Goal: Task Accomplishment & Management: Complete application form

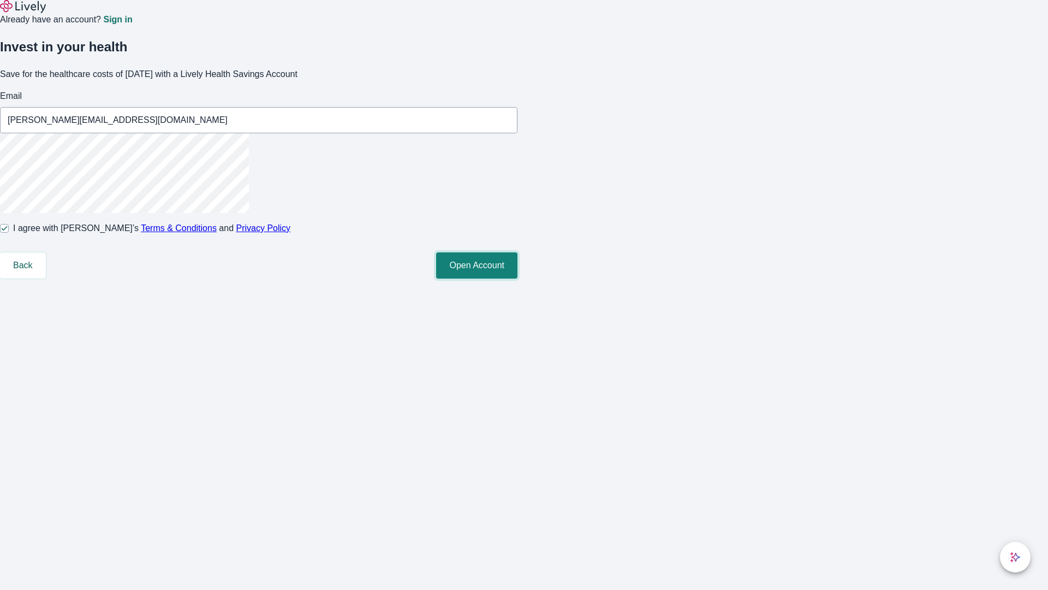
click at [518, 278] on button "Open Account" at bounding box center [476, 265] width 81 height 26
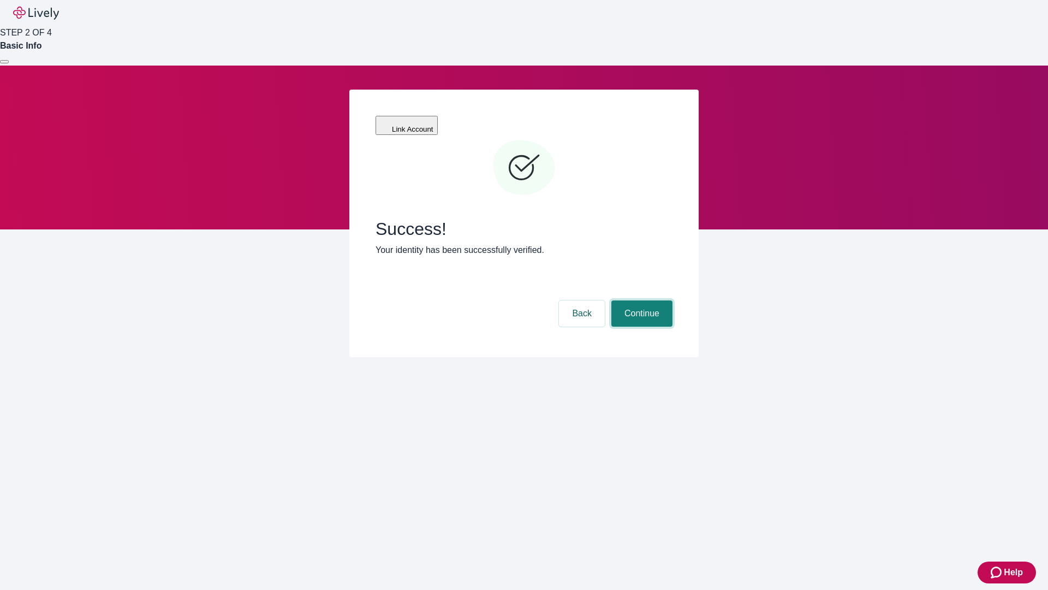
click at [640, 300] on button "Continue" at bounding box center [642, 313] width 61 height 26
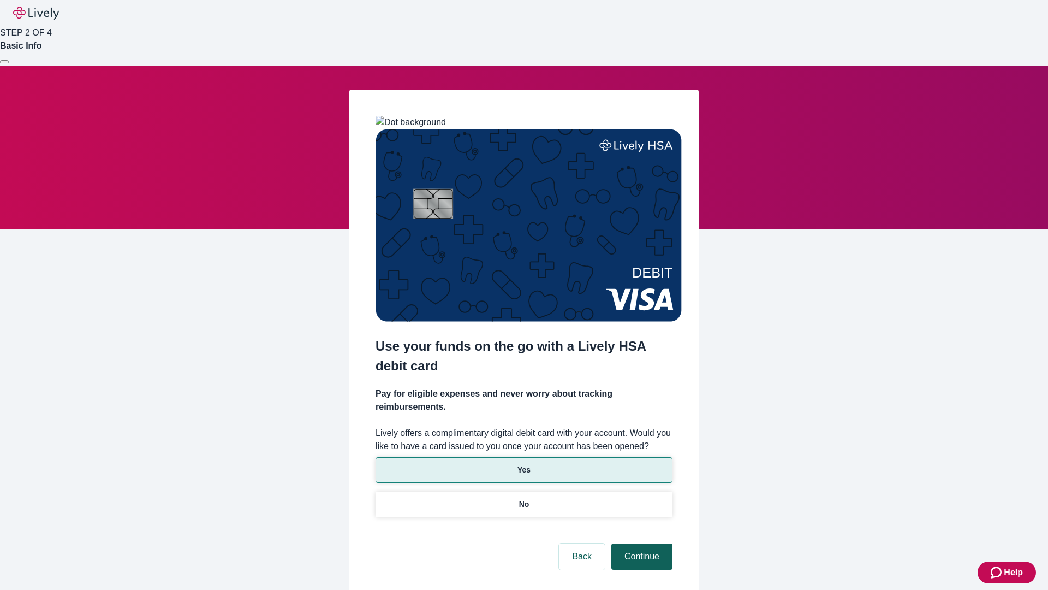
click at [524, 499] on p "No" at bounding box center [524, 504] width 10 height 11
click at [640, 543] on button "Continue" at bounding box center [642, 556] width 61 height 26
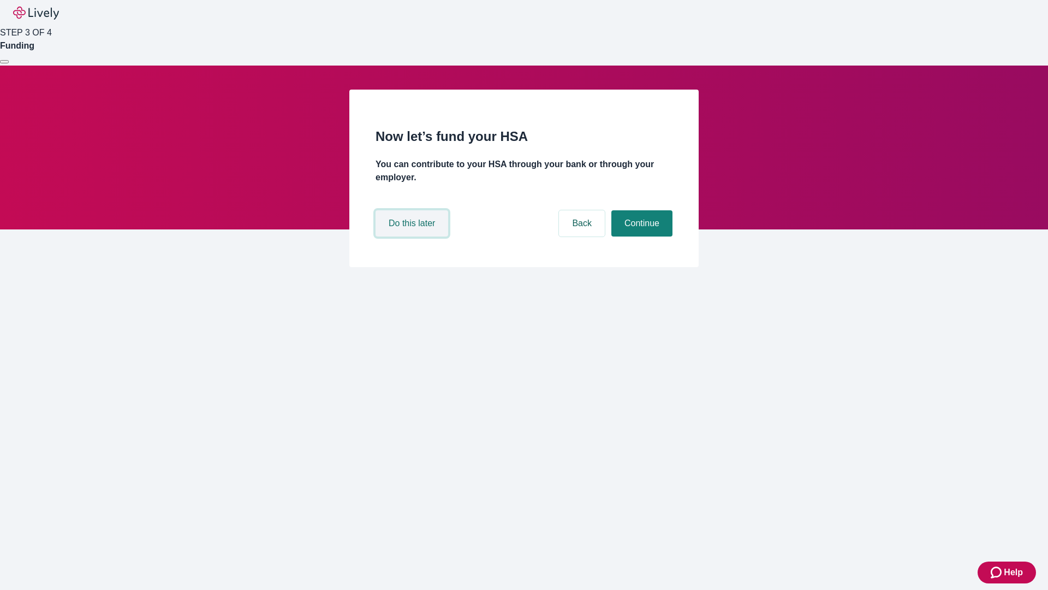
click at [413, 236] on button "Do this later" at bounding box center [412, 223] width 73 height 26
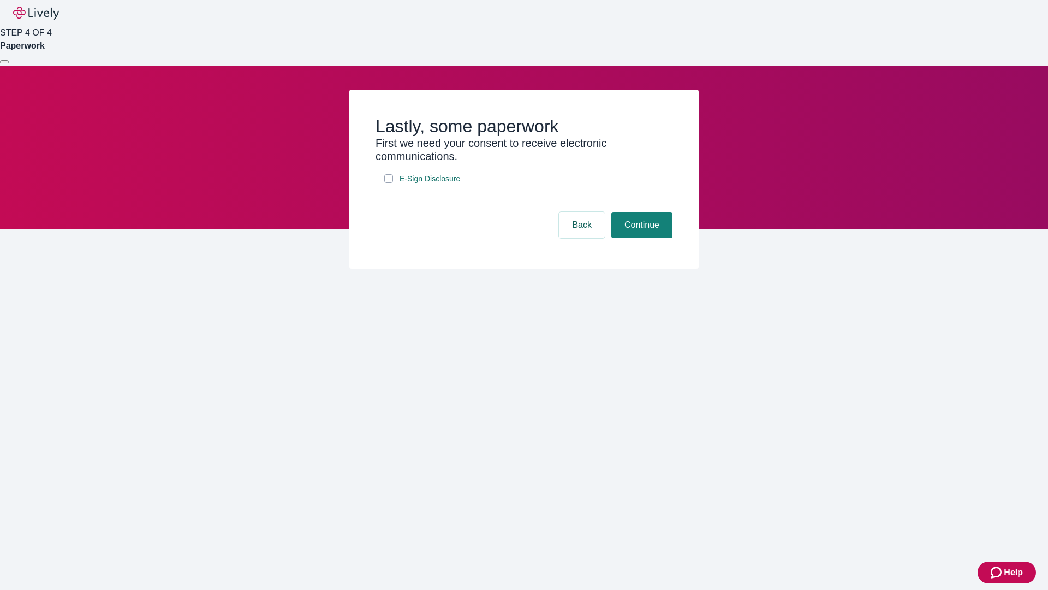
click at [389, 183] on input "E-Sign Disclosure" at bounding box center [388, 178] width 9 height 9
checkbox input "true"
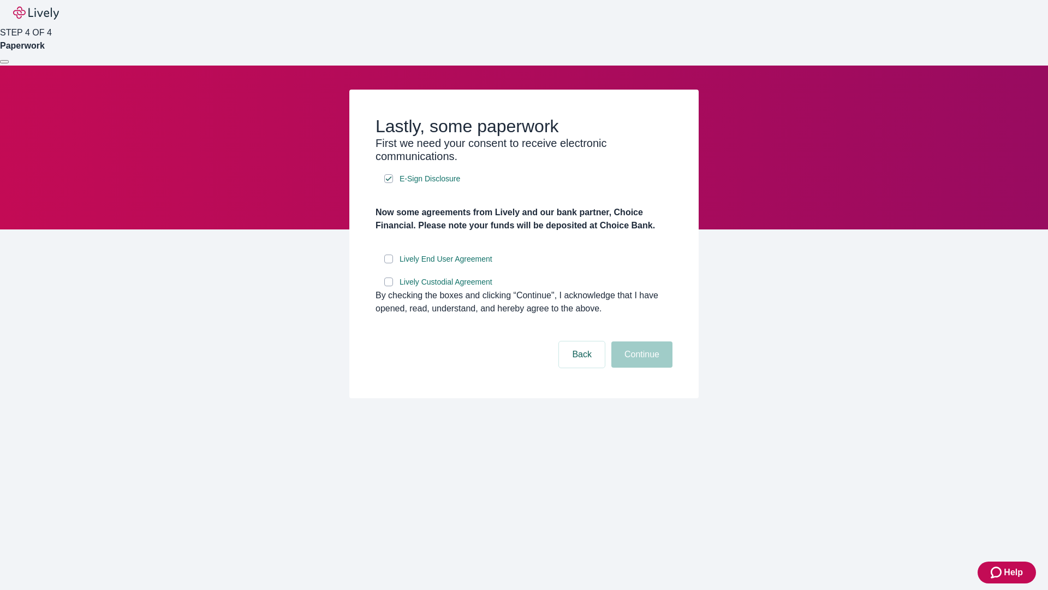
click at [389, 263] on input "Lively End User Agreement" at bounding box center [388, 258] width 9 height 9
checkbox input "true"
click at [389, 286] on input "Lively Custodial Agreement" at bounding box center [388, 281] width 9 height 9
checkbox input "true"
click at [640, 367] on button "Continue" at bounding box center [642, 354] width 61 height 26
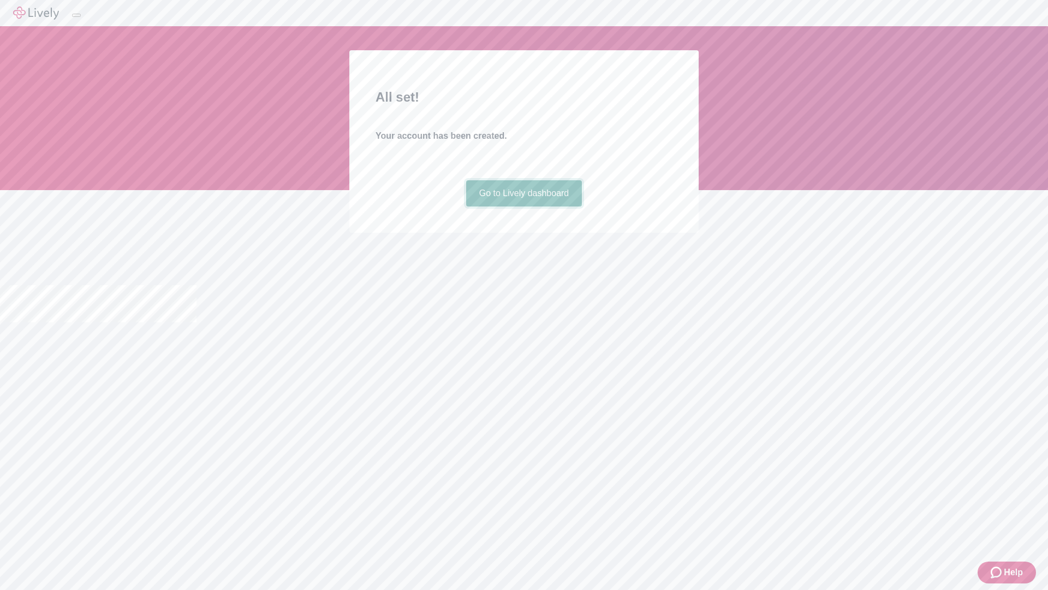
click at [524, 206] on link "Go to Lively dashboard" at bounding box center [524, 193] width 116 height 26
